Goal: Task Accomplishment & Management: Use online tool/utility

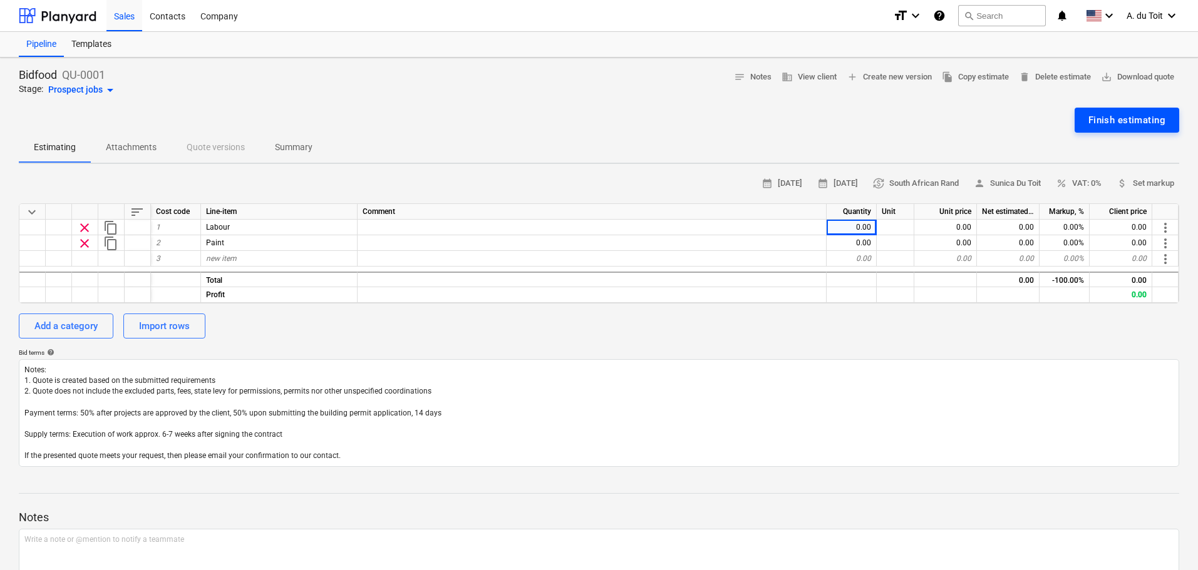
click at [1143, 123] on div "Finish estimating" at bounding box center [1126, 120] width 77 height 16
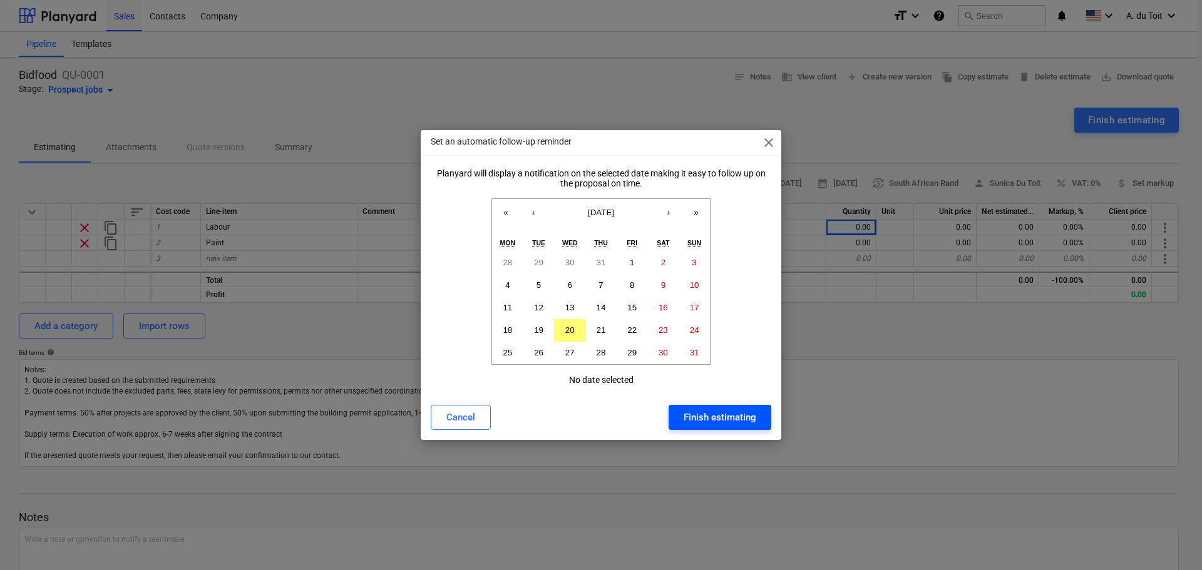
click at [724, 418] on div "Finish estimating" at bounding box center [720, 417] width 73 height 16
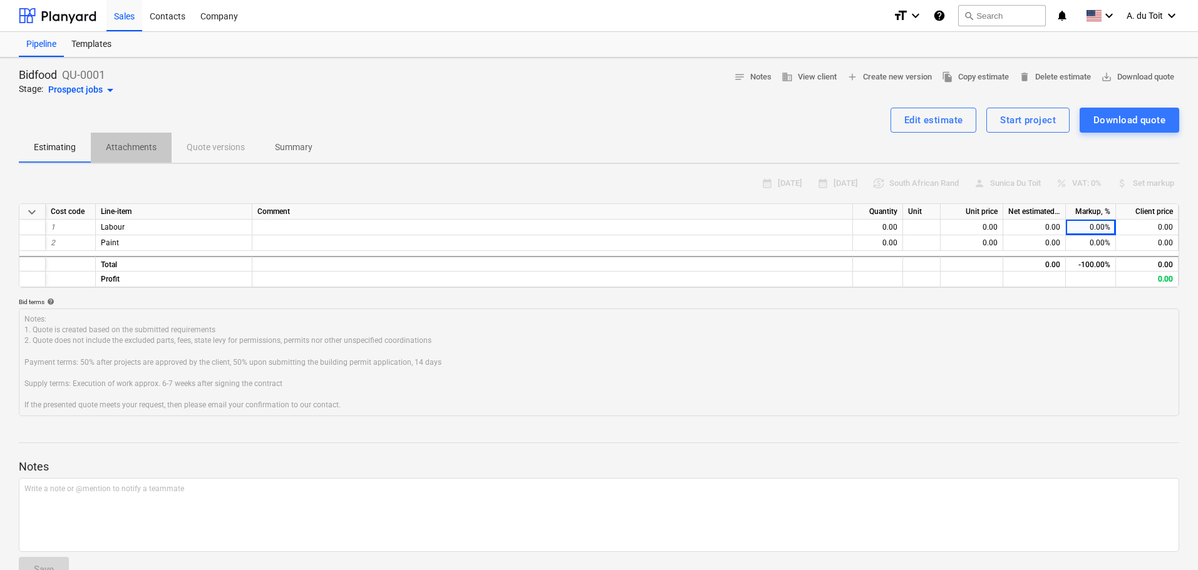
click at [133, 150] on p "Attachments" at bounding box center [131, 147] width 51 height 13
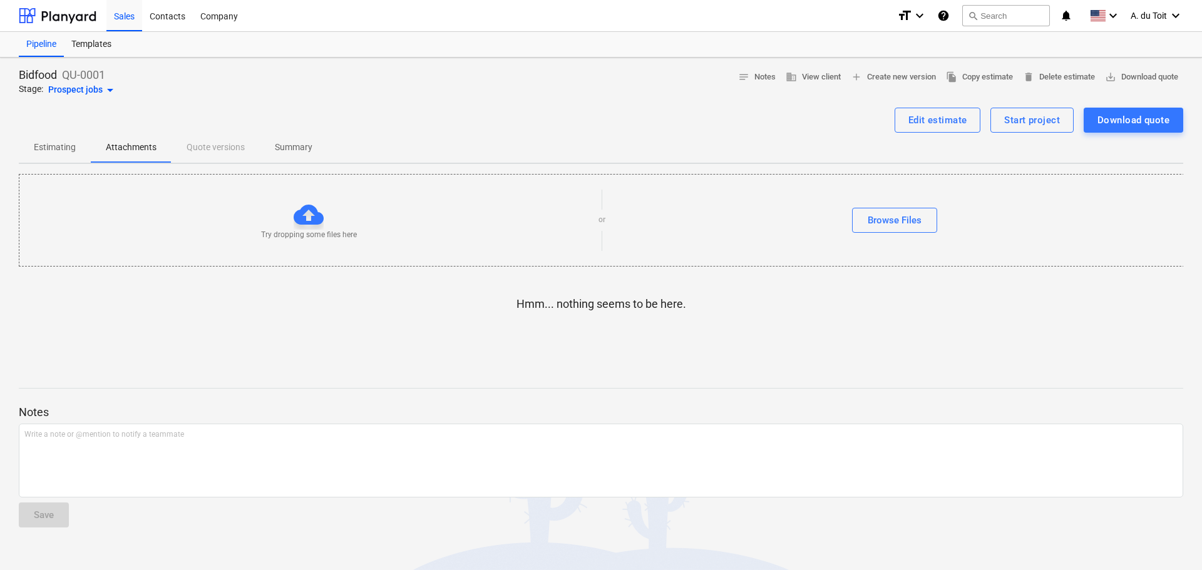
click at [66, 145] on p "Estimating" at bounding box center [55, 147] width 42 height 13
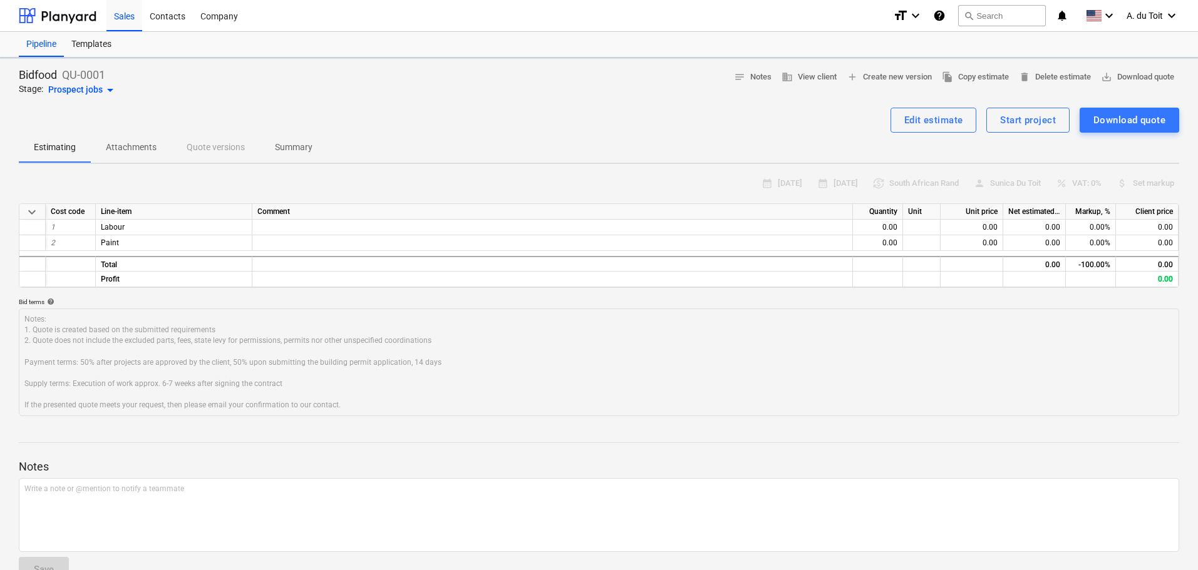
type textarea "x"
click at [85, 44] on div "Templates" at bounding box center [91, 44] width 55 height 25
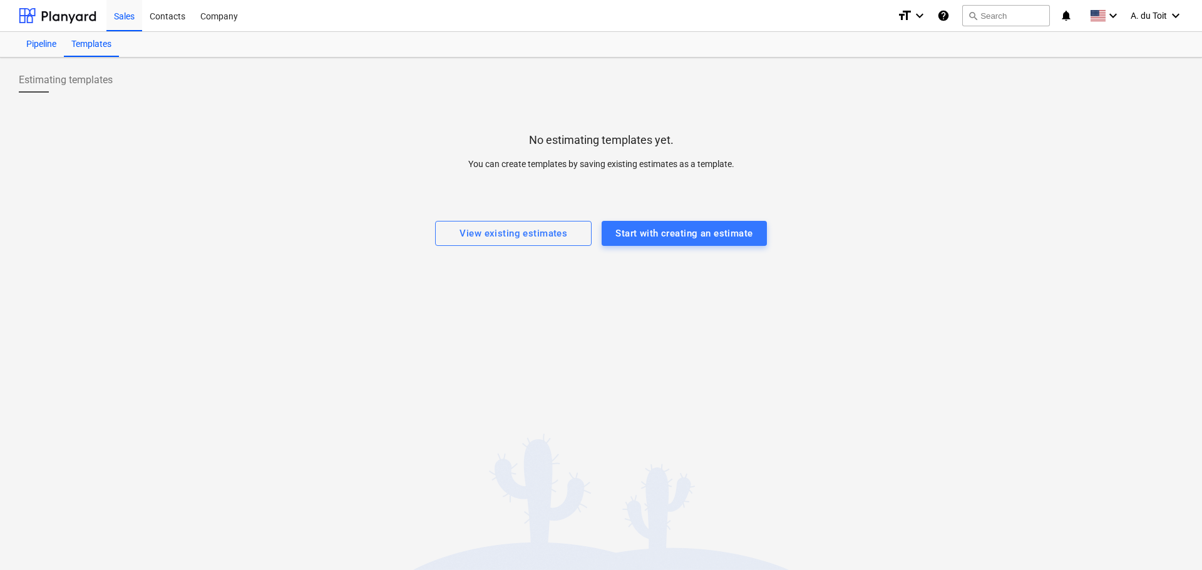
click at [49, 41] on div "Pipeline" at bounding box center [41, 44] width 45 height 25
